Goal: Task Accomplishment & Management: Manage account settings

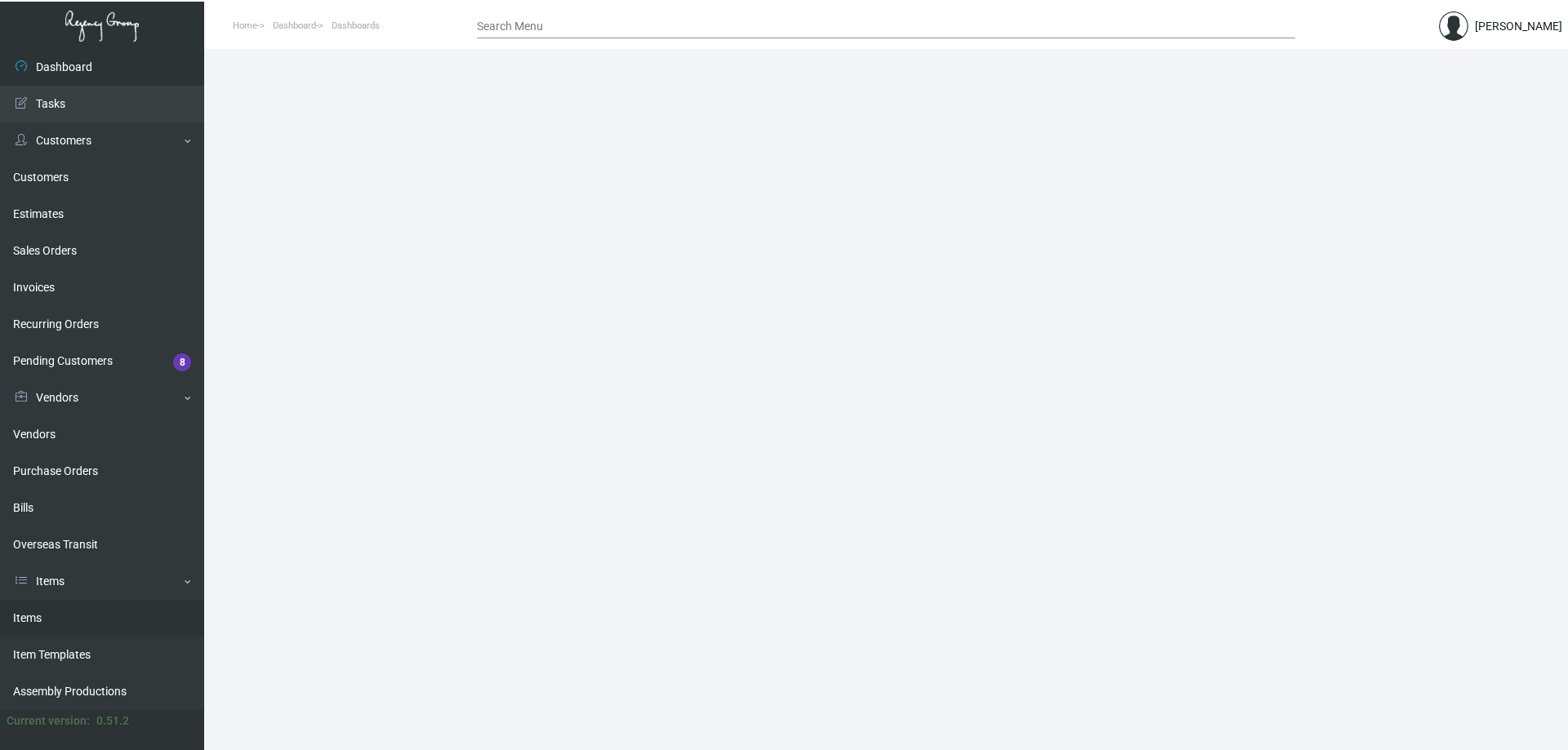
click at [75, 606] on link "Items" at bounding box center [101, 618] width 204 height 36
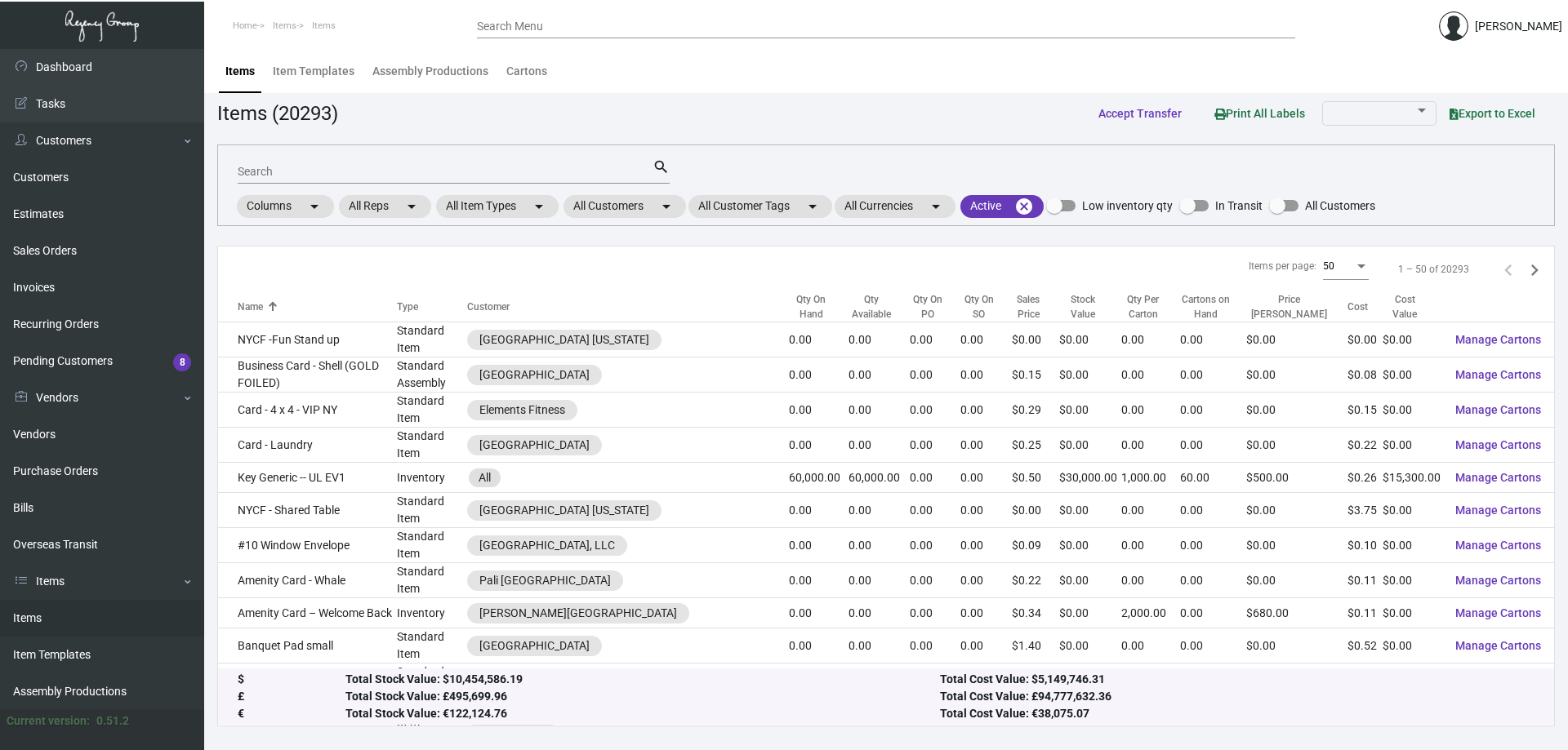
click at [475, 174] on input "Search" at bounding box center [445, 172] width 415 height 13
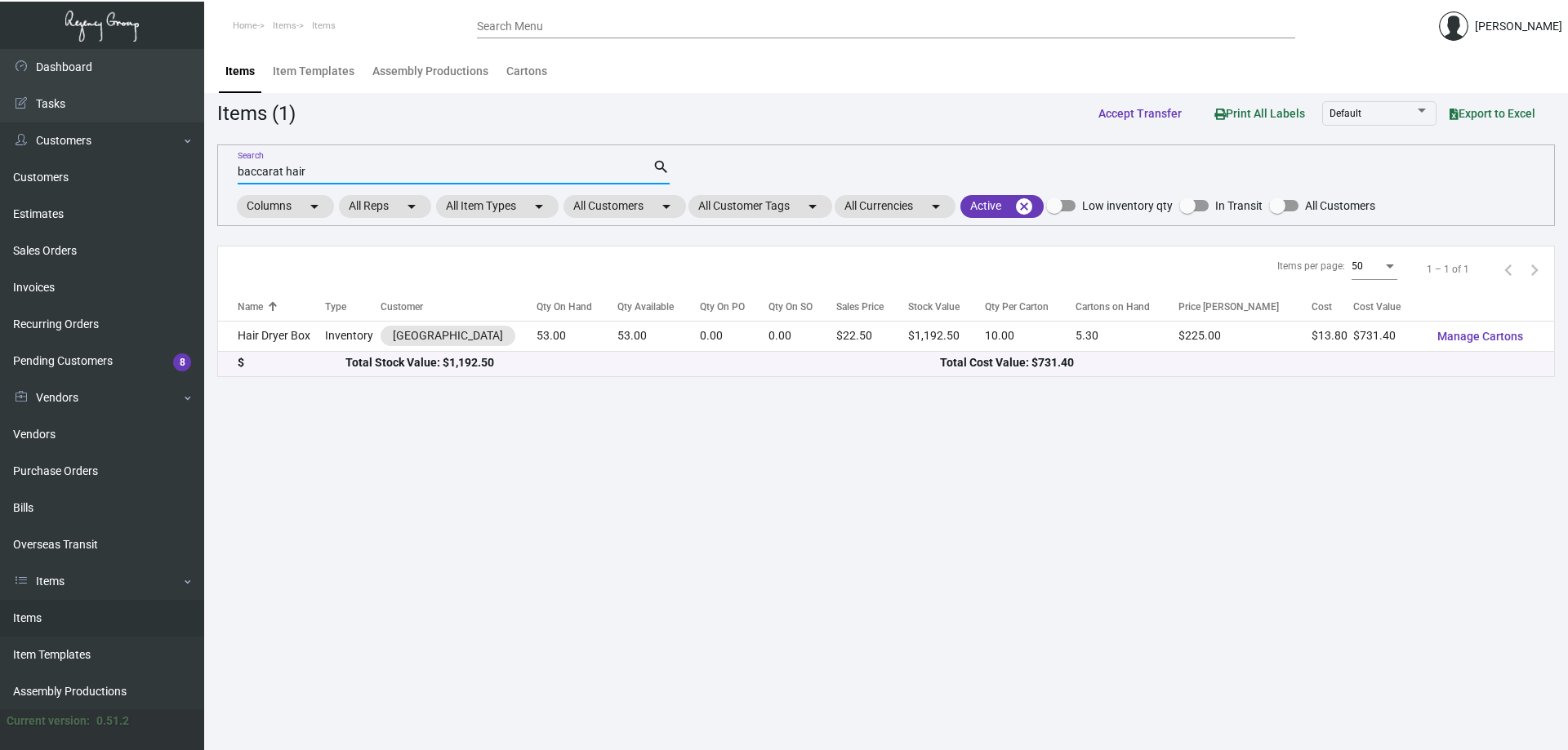
click at [297, 169] on input "baccarat hair" at bounding box center [445, 172] width 415 height 13
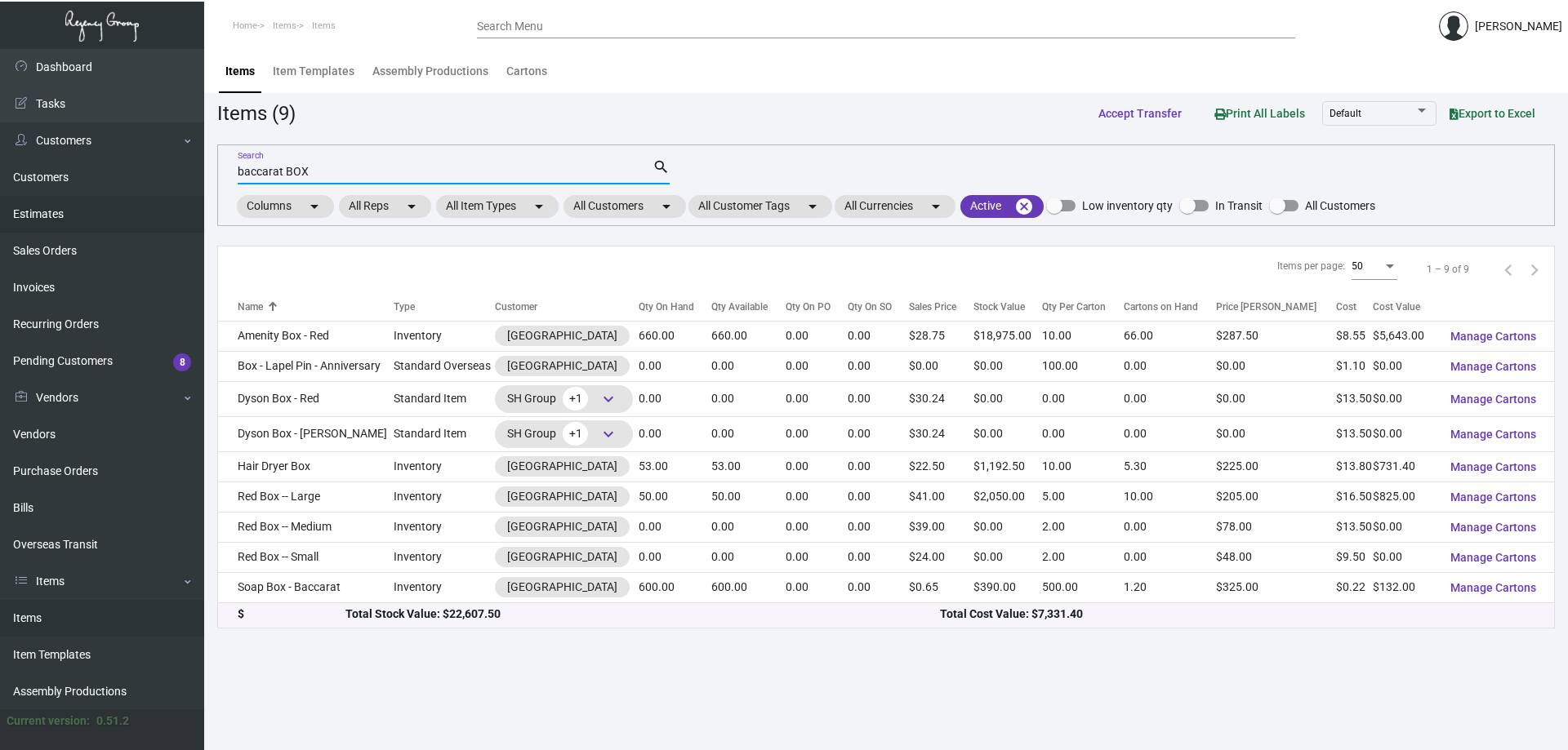
type input "baccarat BOX"
click at [58, 212] on link "Estimates" at bounding box center [101, 214] width 204 height 36
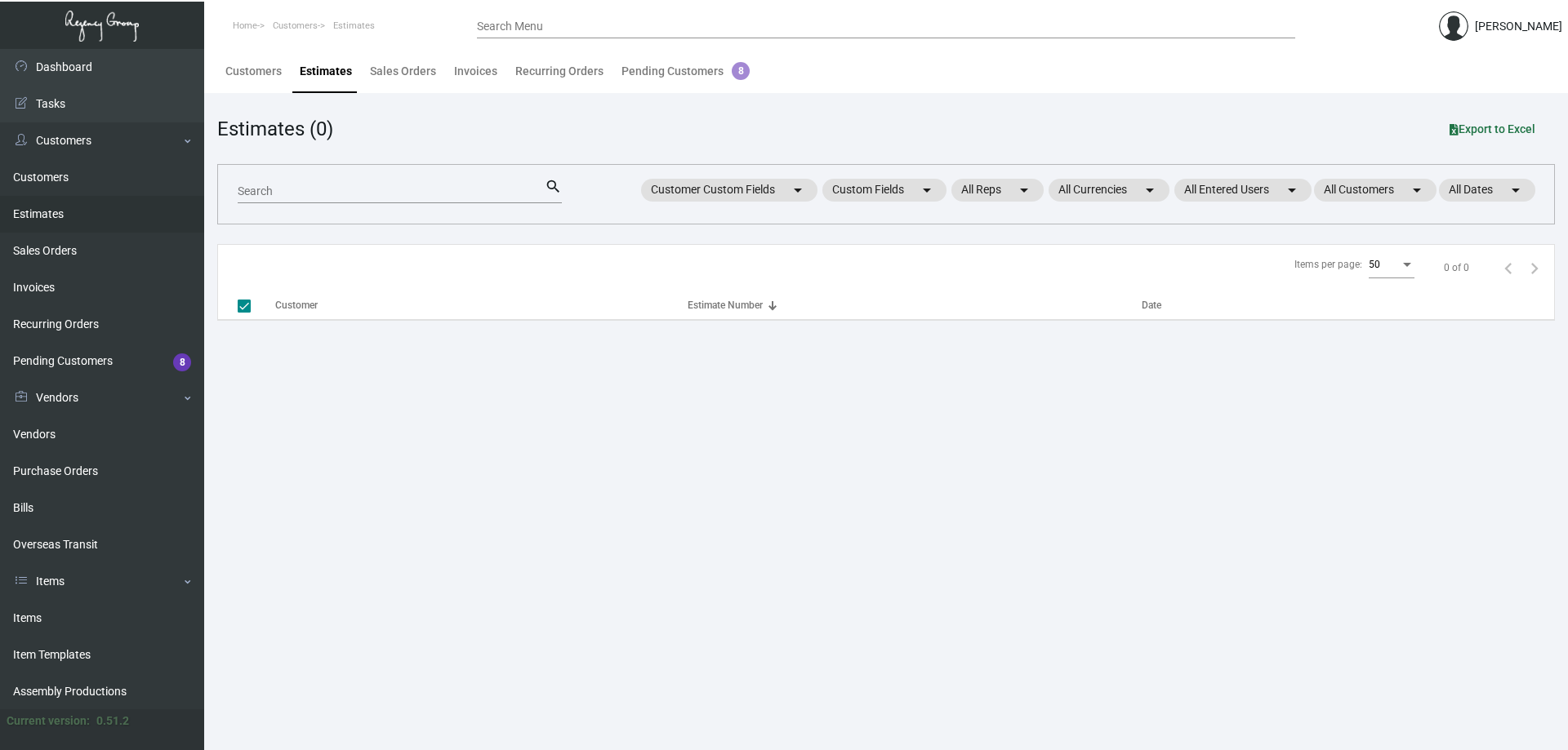
checkbox input "false"
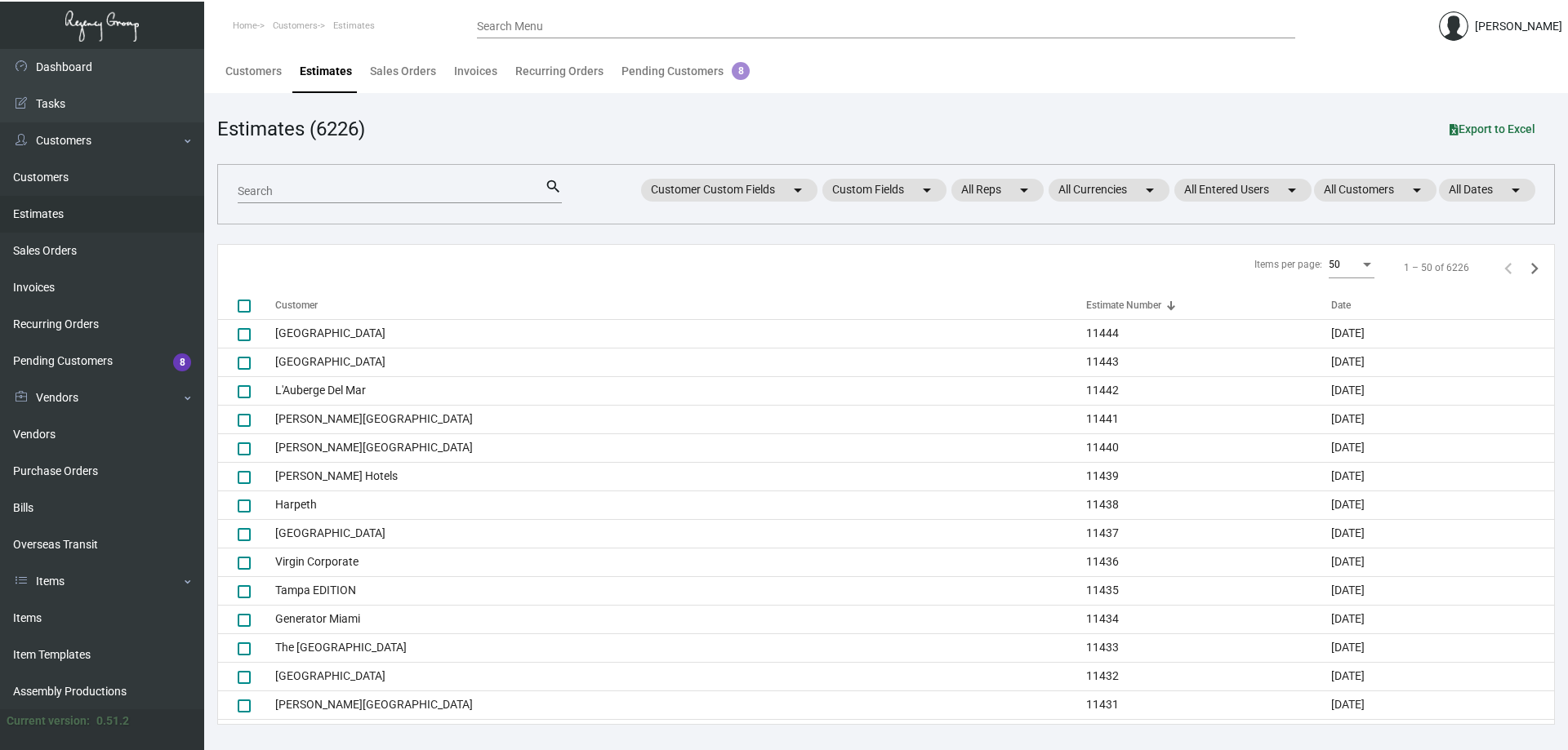
click at [319, 189] on input "Search" at bounding box center [391, 192] width 307 height 13
type input "8130"
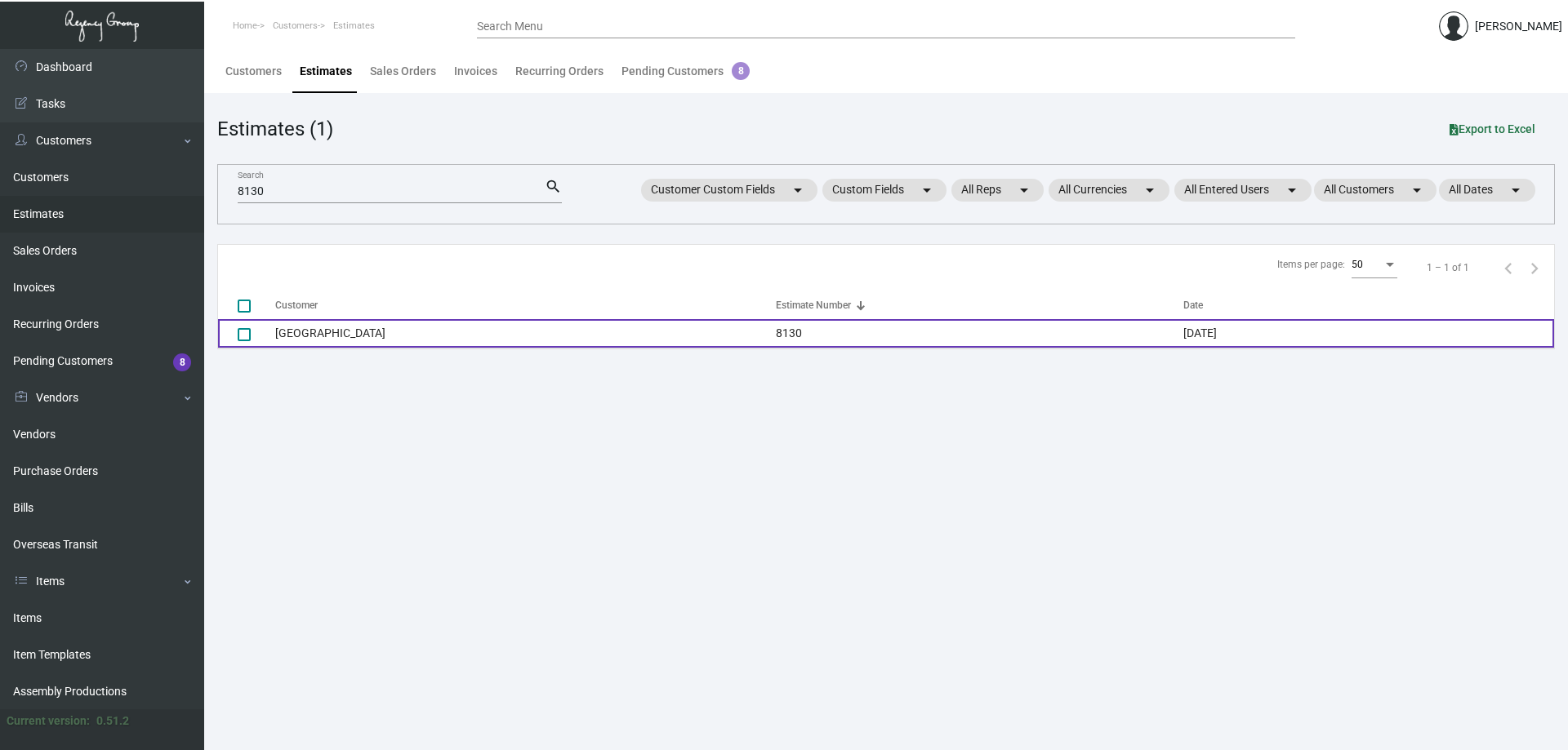
click at [332, 328] on td "[GEOGRAPHIC_DATA]" at bounding box center [525, 333] width 500 height 29
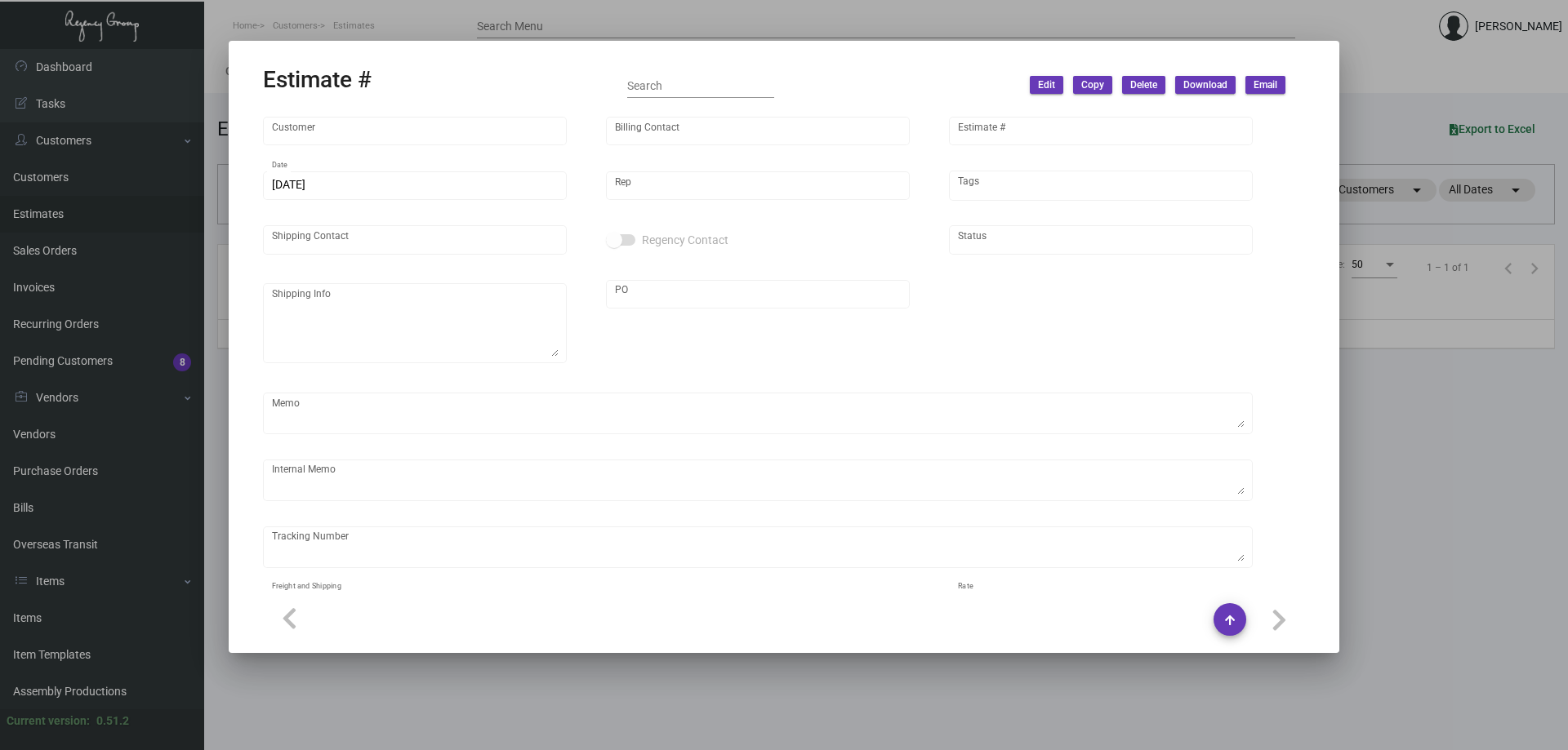
type input "[GEOGRAPHIC_DATA]"
type input "Accounts Payable"
type input "8130"
type input "[DATE]"
type input "[PERSON_NAME]"
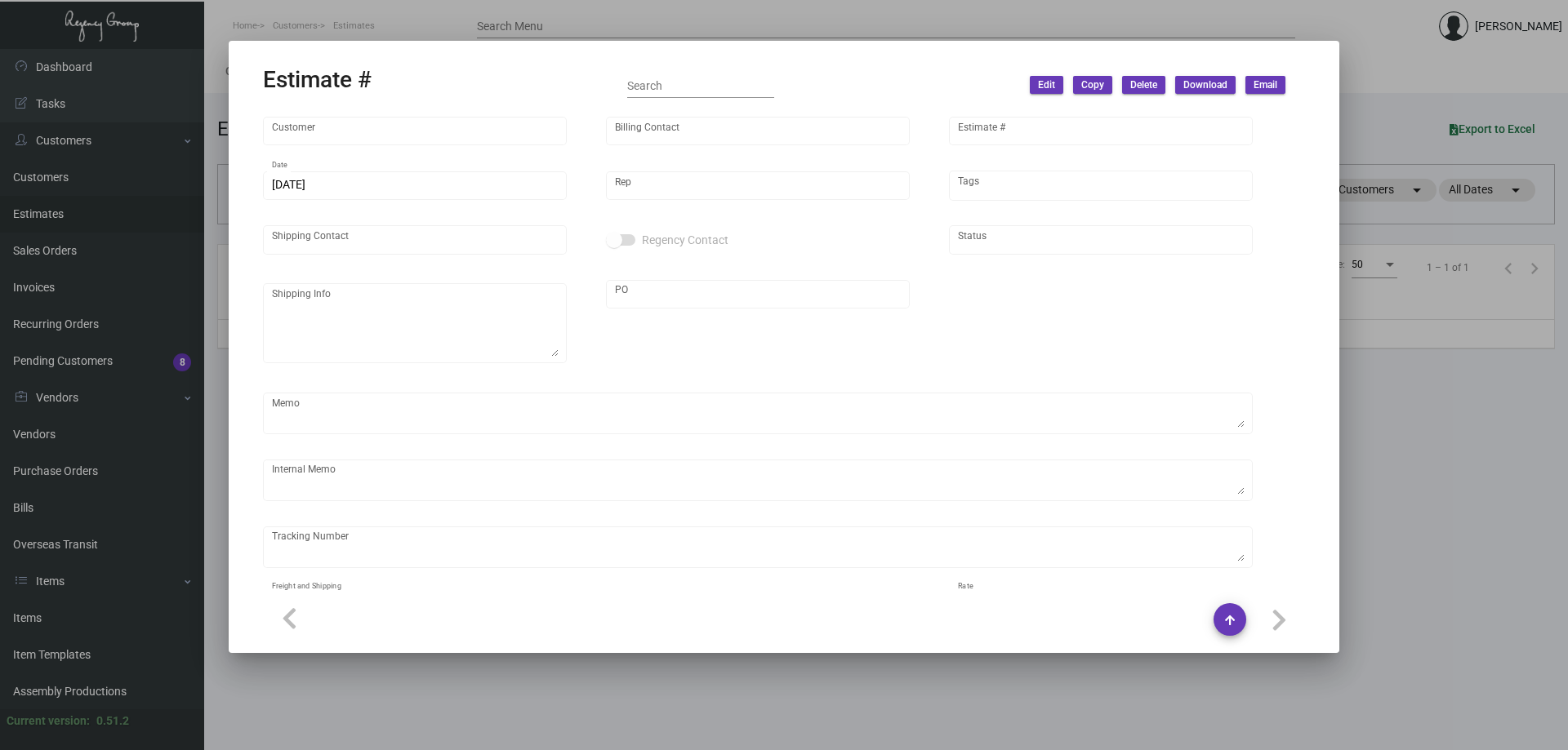
type input "United States Dollar $"
type input "$ 0.00"
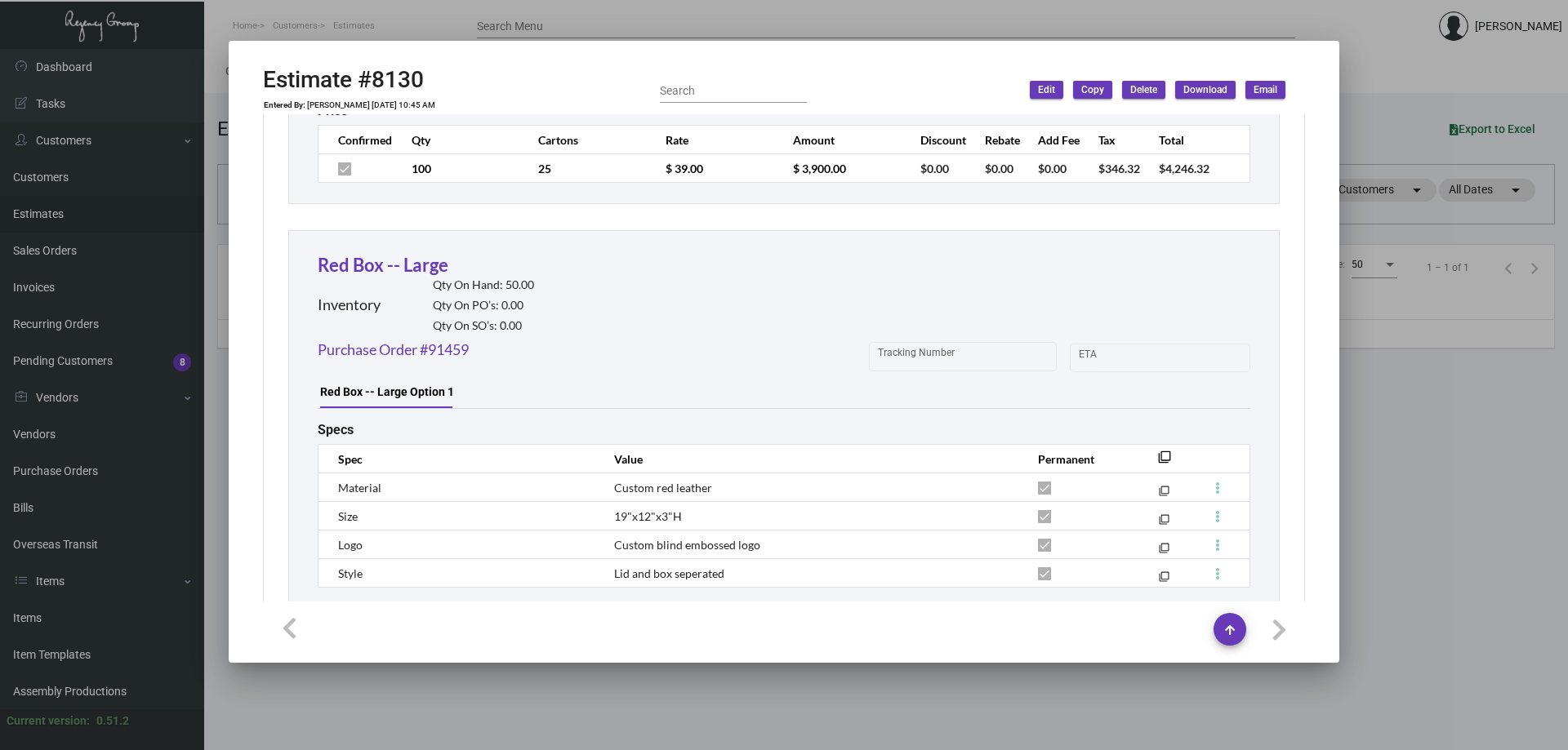
scroll to position [1923, 0]
